Goal: Check status: Check status

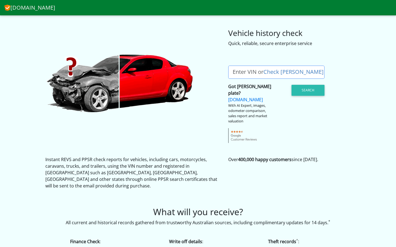
click at [268, 69] on link "Check [PERSON_NAME]" at bounding box center [293, 71] width 60 height 7
click at [241, 71] on label "Enter VIN or Check [PERSON_NAME]" at bounding box center [278, 72] width 100 height 13
click at [241, 71] on input "Enter VIN or Check [PERSON_NAME]" at bounding box center [276, 72] width 96 height 13
paste input "[US_VEHICLE_IDENTIFICATION_NUMBER]"
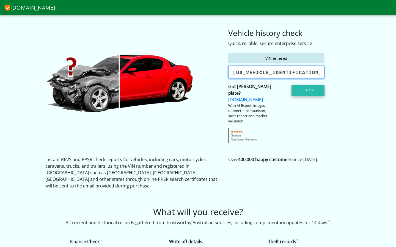
type input "WUAZZZ8V1GA910121"
click at [299, 90] on button "Search" at bounding box center [307, 90] width 33 height 11
